Goal: Information Seeking & Learning: Learn about a topic

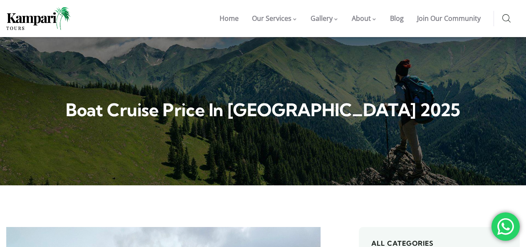
scroll to position [582, 0]
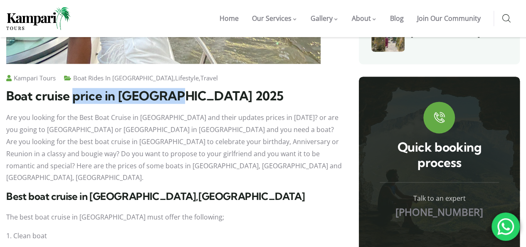
click at [168, 90] on span "Boat cruise price in [GEOGRAPHIC_DATA] 2025" at bounding box center [144, 96] width 277 height 16
click at [203, 90] on h1 "Boat cruise price in [GEOGRAPHIC_DATA] 2025" at bounding box center [176, 95] width 340 height 15
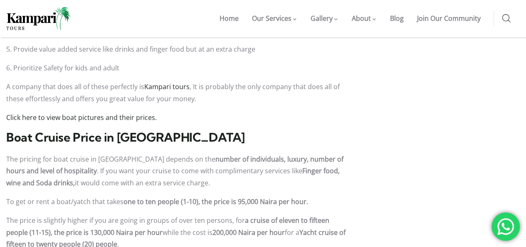
scroll to position [915, 0]
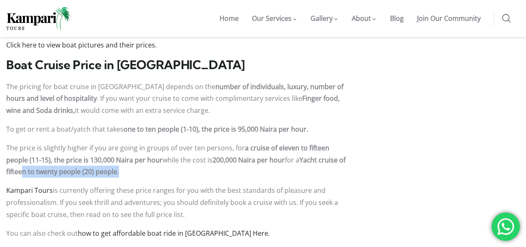
drag, startPoint x: 32, startPoint y: 159, endPoint x: 147, endPoint y: 160, distance: 115.6
click at [147, 160] on p "The price is slightly higher if you are going in groups of over ten persons, fo…" at bounding box center [176, 160] width 340 height 36
click at [148, 160] on p "The price is slightly higher if you are going in groups of over ten persons, fo…" at bounding box center [176, 160] width 340 height 36
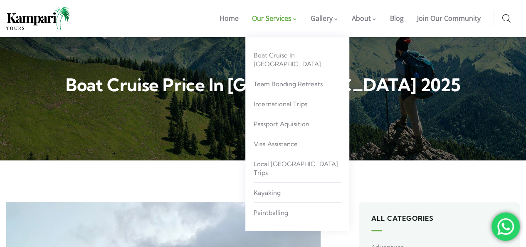
scroll to position [0, 0]
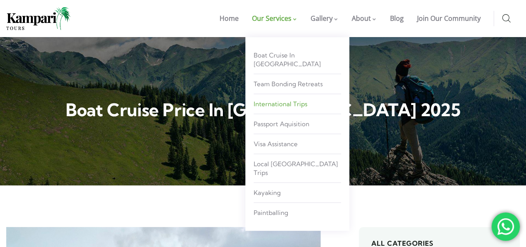
click at [269, 100] on span "International Trips" at bounding box center [281, 104] width 54 height 8
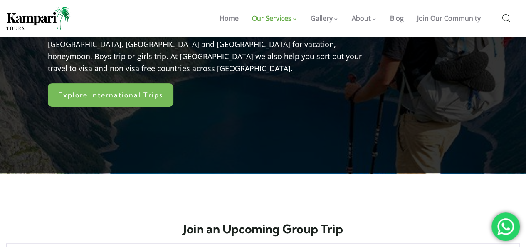
scroll to position [42, 0]
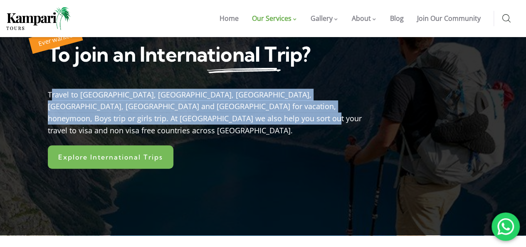
drag, startPoint x: 52, startPoint y: 94, endPoint x: 365, endPoint y: 114, distance: 313.7
click at [365, 114] on div "Travel to [GEOGRAPHIC_DATA], [GEOGRAPHIC_DATA], [GEOGRAPHIC_DATA], [GEOGRAPHIC_…" at bounding box center [214, 110] width 333 height 52
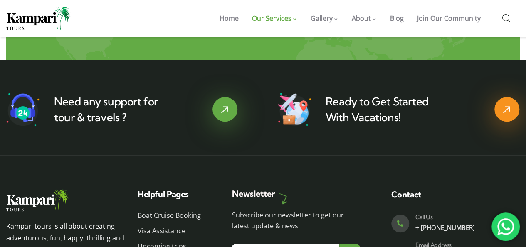
scroll to position [1663, 0]
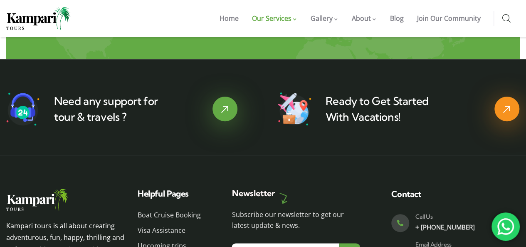
click at [506, 222] on div at bounding box center [505, 226] width 28 height 28
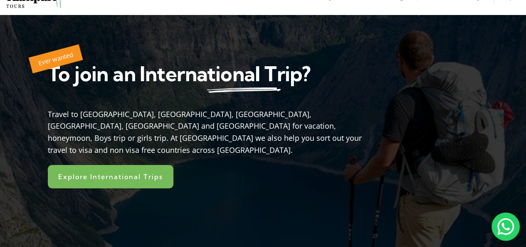
scroll to position [0, 0]
